Goal: Check status: Check status

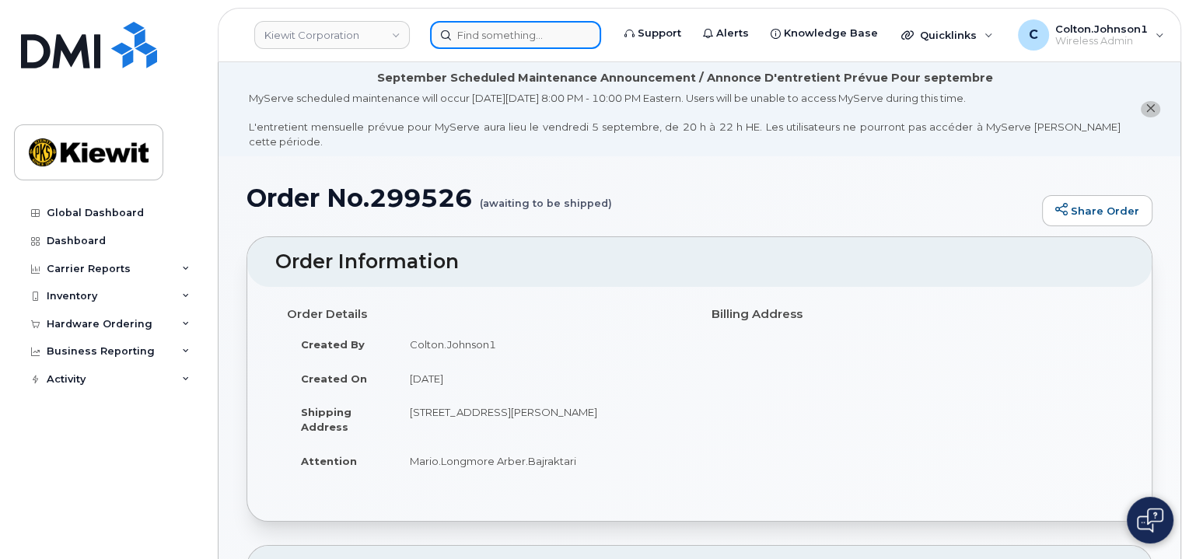
click at [491, 29] on input at bounding box center [515, 35] width 171 height 28
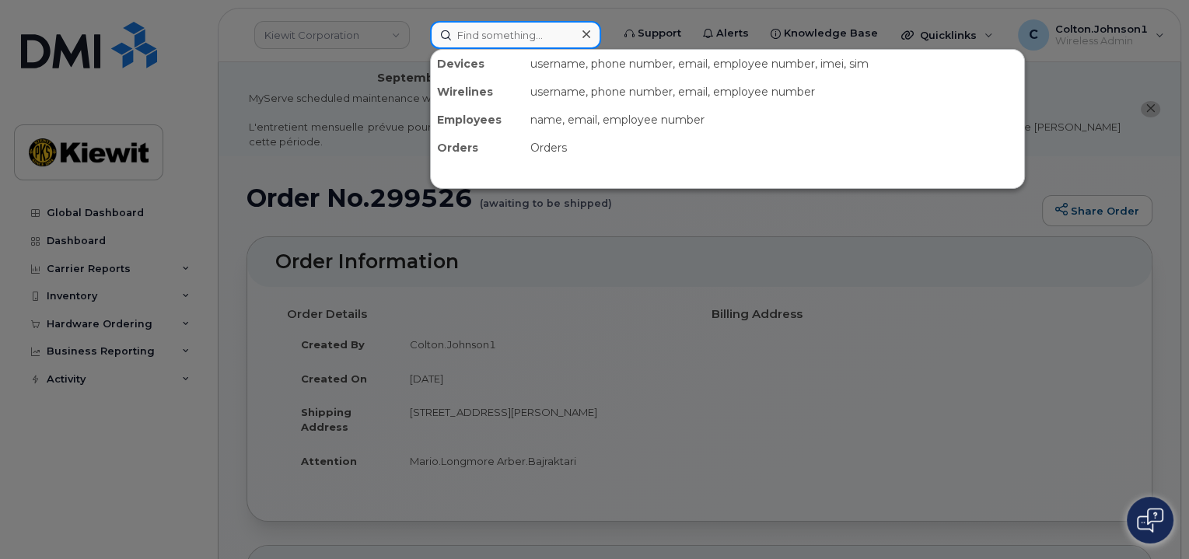
paste input "299646"
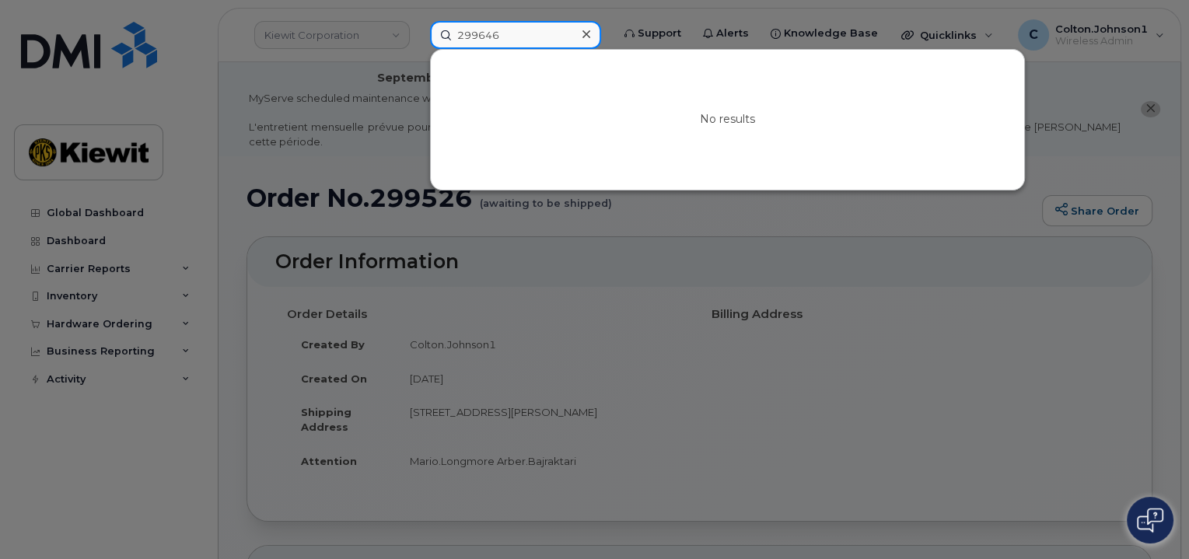
type input "299646"
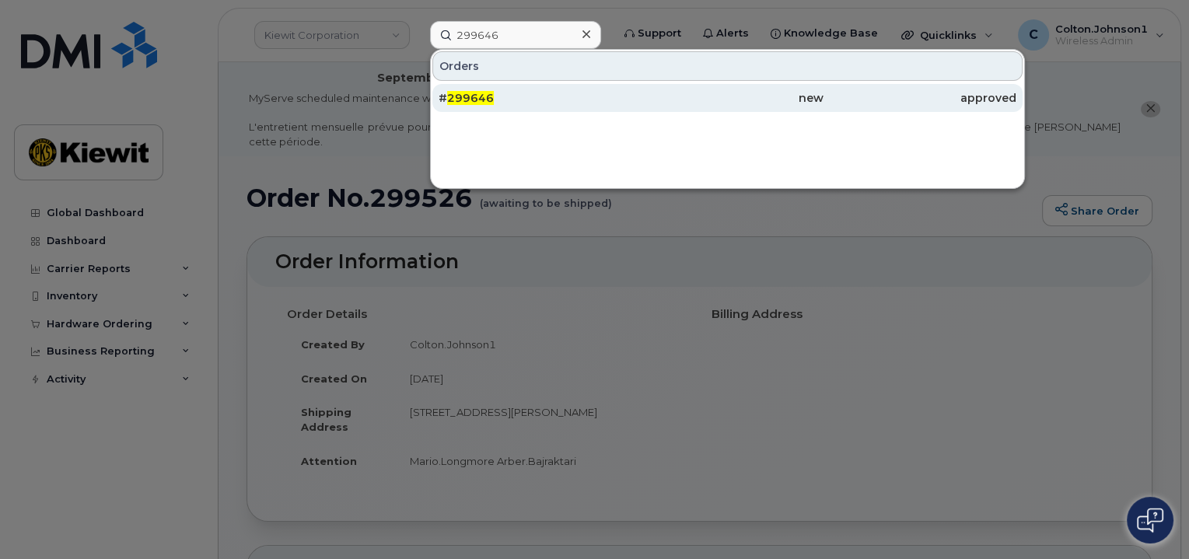
click at [626, 99] on div "# 299646" at bounding box center [535, 98] width 193 height 16
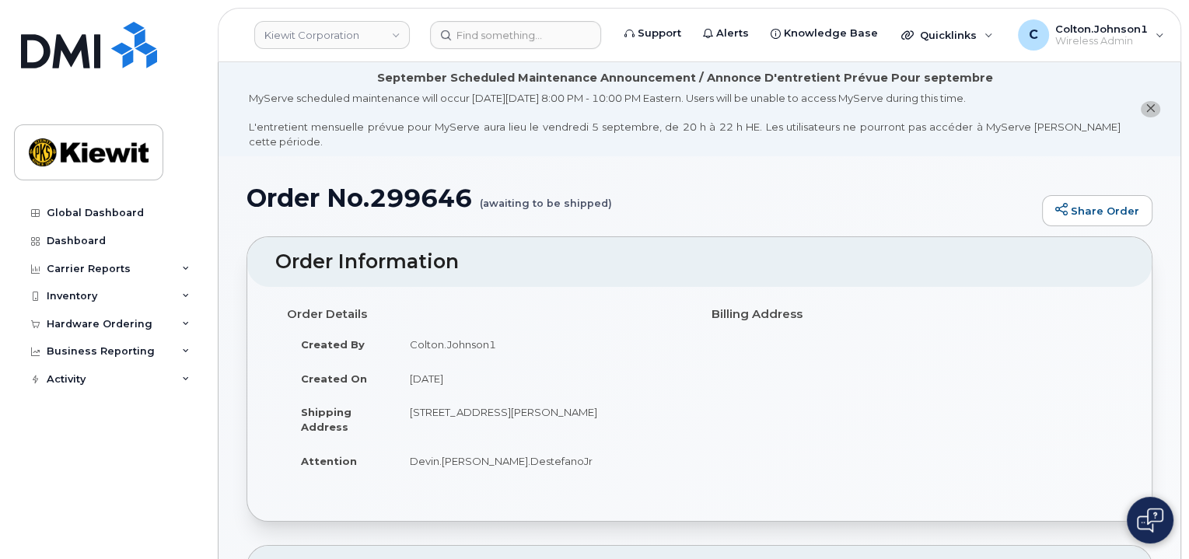
click at [975, 365] on div "Order Details Created By Colton.Johnson1 Created On August 29, 2025 Shipping Ad…" at bounding box center [699, 396] width 848 height 191
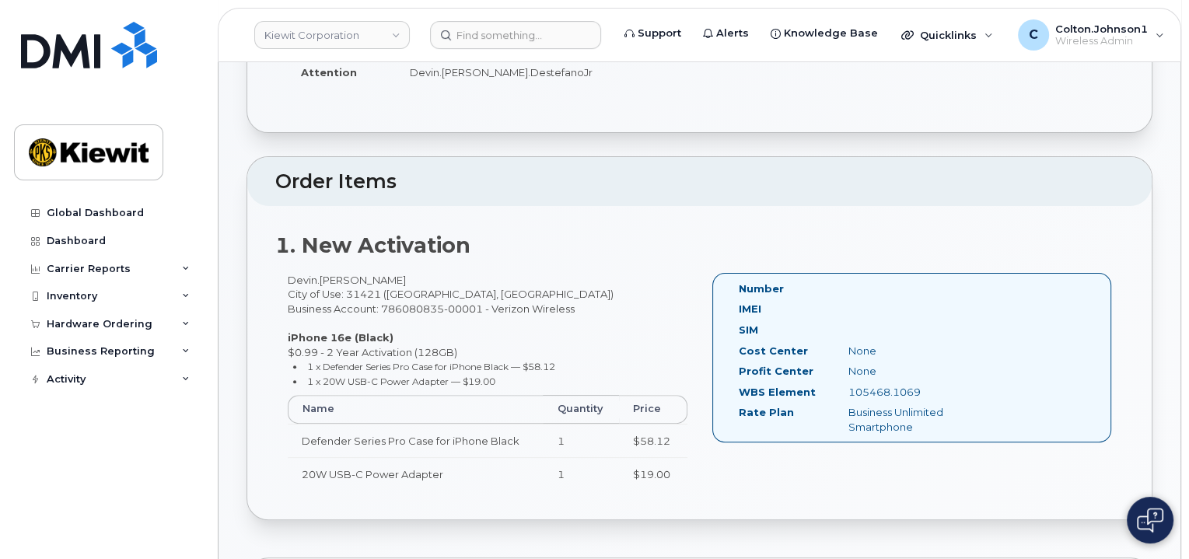
scroll to position [389, 0]
